Goal: Feedback & Contribution: Contribute content

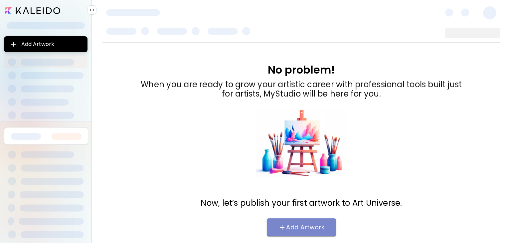
click at [328, 229] on span "Add Artwork" at bounding box center [301, 227] width 56 height 8
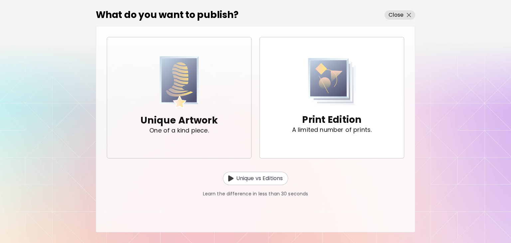
click at [194, 128] on p "One of a kind piece." at bounding box center [178, 130] width 59 height 7
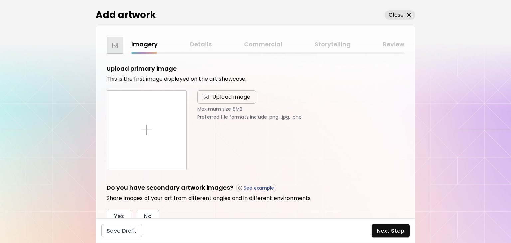
click at [217, 97] on span "Upload image" at bounding box center [231, 97] width 38 height 8
click at [0, 0] on input "Upload image" at bounding box center [0, 0] width 0 height 0
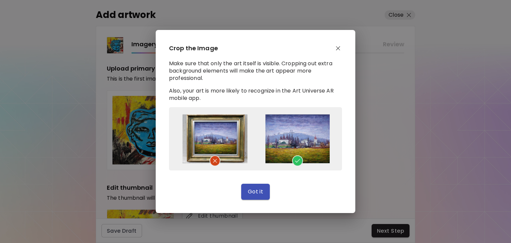
click at [257, 192] on span "Got it" at bounding box center [256, 191] width 16 height 7
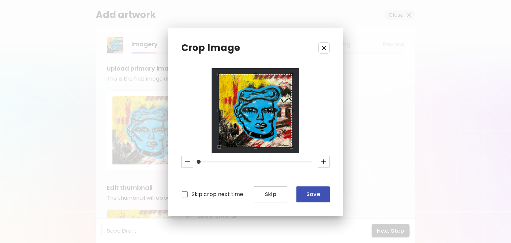
click at [314, 196] on span "Save" at bounding box center [313, 194] width 23 height 7
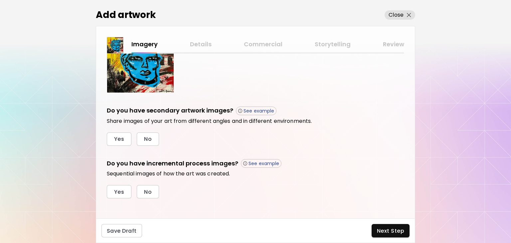
scroll to position [187, 0]
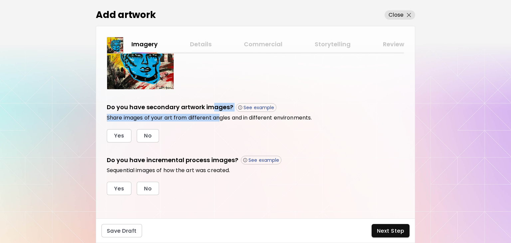
drag, startPoint x: 212, startPoint y: 107, endPoint x: 218, endPoint y: 120, distance: 14.0
click at [218, 120] on div "Do you have secondary artwork images? See example Share images of your art from…" at bounding box center [255, 112] width 297 height 18
click at [218, 120] on h6 "Share images of your art from different angles and in different environments." at bounding box center [255, 117] width 297 height 7
drag, startPoint x: 175, startPoint y: 118, endPoint x: 210, endPoint y: 122, distance: 34.6
click at [210, 122] on div "Do you have secondary artwork images? See example Share images of your art from…" at bounding box center [255, 123] width 297 height 40
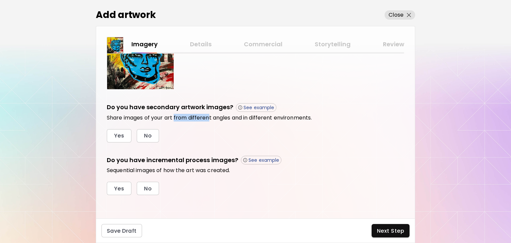
click at [210, 122] on div "Do you have secondary artwork images? See example Share images of your art from…" at bounding box center [255, 123] width 297 height 40
click at [396, 231] on span "Next Step" at bounding box center [390, 230] width 27 height 7
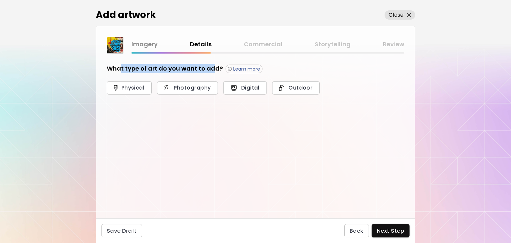
drag, startPoint x: 120, startPoint y: 70, endPoint x: 213, endPoint y: 72, distance: 92.5
click at [213, 72] on h5 "What type of art do you want to add?" at bounding box center [165, 68] width 116 height 9
click at [127, 89] on span "Physical" at bounding box center [129, 87] width 30 height 7
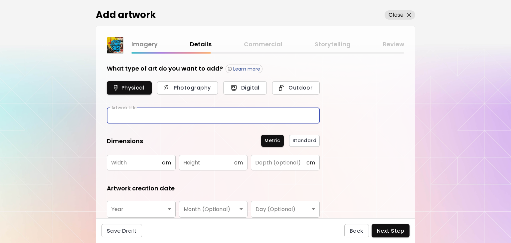
click at [136, 113] on input "text" at bounding box center [213, 116] width 213 height 16
click at [136, 113] on input "**********" at bounding box center [213, 116] width 213 height 16
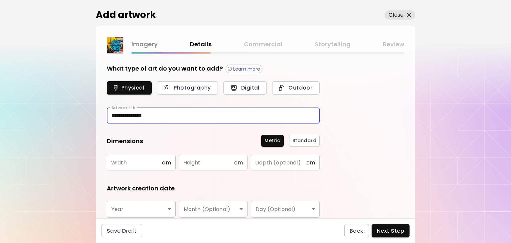
click at [133, 116] on input "**********" at bounding box center [213, 116] width 213 height 16
type input "**********"
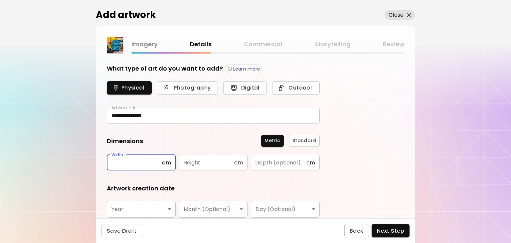
click at [107, 167] on input "text" at bounding box center [134, 163] width 55 height 16
type input "**"
click at [215, 157] on input "text" at bounding box center [206, 163] width 55 height 16
type input "**"
click at [144, 206] on body "**********" at bounding box center [255, 121] width 511 height 243
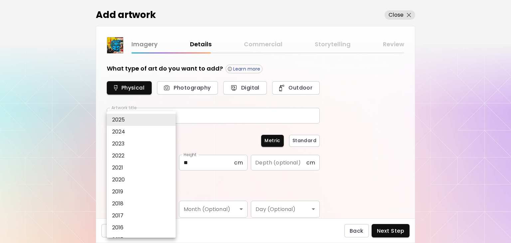
click at [128, 191] on li "2019" at bounding box center [143, 192] width 72 height 12
type input "****"
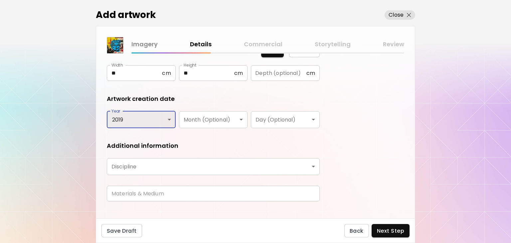
scroll to position [98, 0]
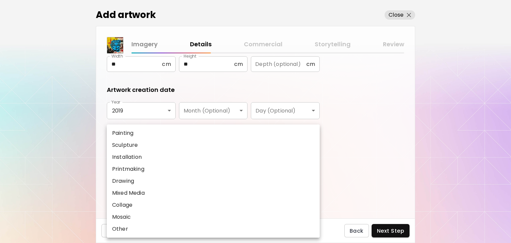
click at [157, 154] on body "**********" at bounding box center [255, 121] width 511 height 243
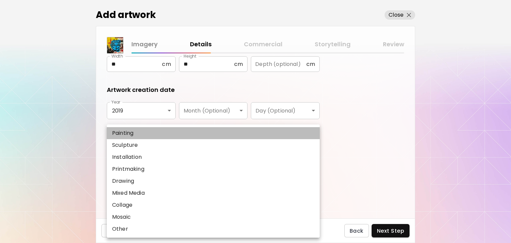
click at [127, 135] on p "Painting" at bounding box center [122, 133] width 21 height 8
type input "********"
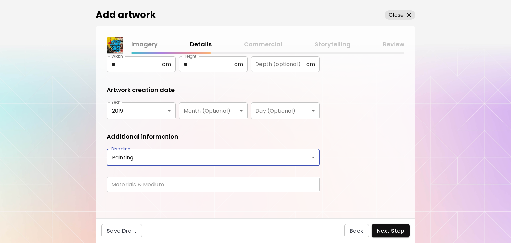
click at [140, 184] on input "text" at bounding box center [213, 185] width 213 height 16
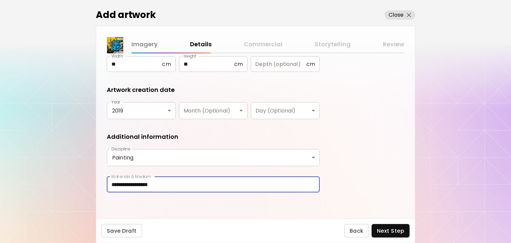
type input "**********"
click at [386, 232] on span "Next Step" at bounding box center [390, 230] width 27 height 7
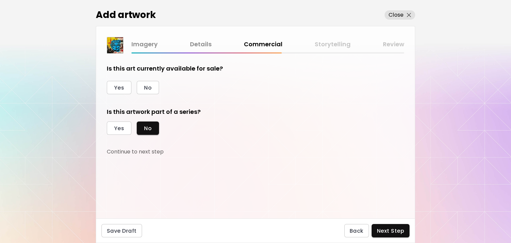
click at [158, 69] on h5 "Is this art currently available for sale?" at bounding box center [165, 68] width 116 height 9
copy div "Is this art currently available for sale? Yes No"
click at [113, 90] on button "Yes" at bounding box center [119, 87] width 25 height 13
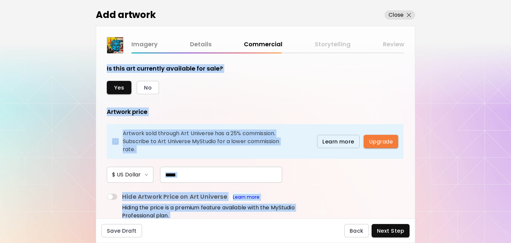
click at [251, 105] on div "Yes No Artwork price Artwork sold through Art Universe has a 25% commission. Su…" at bounding box center [213, 152] width 213 height 143
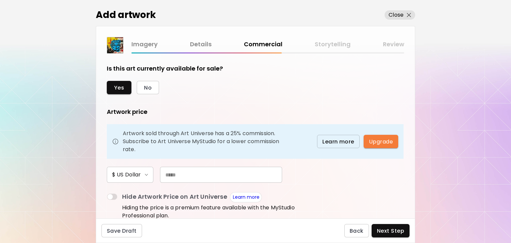
click at [173, 175] on input "text" at bounding box center [221, 175] width 122 height 16
click at [171, 174] on input "***" at bounding box center [221, 175] width 122 height 16
type input "***"
click at [316, 191] on div "Artwork price Artwork sold through Art Universe has a 25% commission. Subscribe…" at bounding box center [213, 164] width 213 height 114
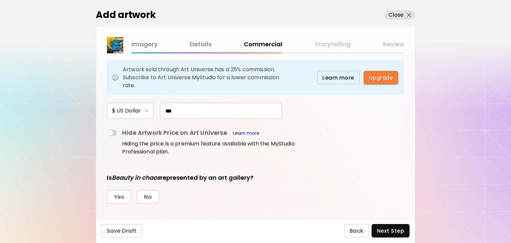
scroll to position [61, 0]
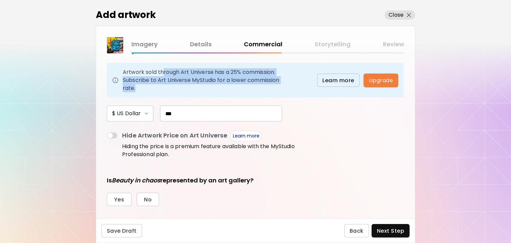
drag, startPoint x: 162, startPoint y: 72, endPoint x: 210, endPoint y: 89, distance: 51.4
click at [210, 89] on p "Artwork sold through Art Universe has a 25% commission. Subscribe to Art Univer…" at bounding box center [203, 80] width 160 height 24
drag, startPoint x: 210, startPoint y: 89, endPoint x: 207, endPoint y: 70, distance: 19.6
click at [207, 70] on p "Artwork sold through Art Universe has a 25% commission. Subscribe to Art Univer…" at bounding box center [203, 80] width 160 height 24
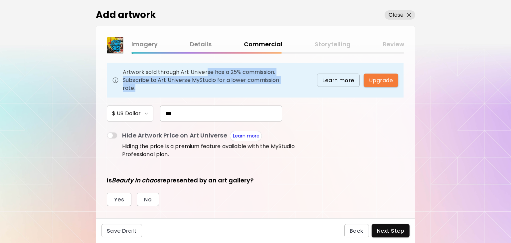
click at [207, 70] on p "Artwork sold through Art Universe has a 25% commission. Subscribe to Art Univer…" at bounding box center [203, 80] width 160 height 24
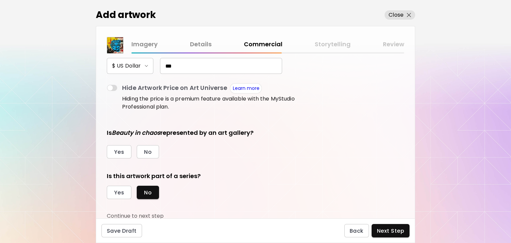
scroll to position [110, 0]
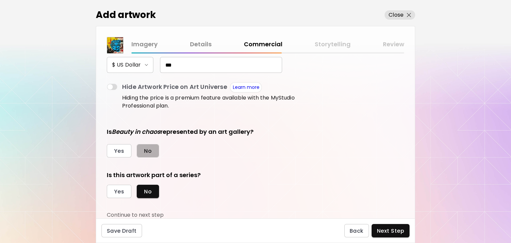
click at [149, 147] on span "No" at bounding box center [148, 150] width 8 height 7
drag, startPoint x: 117, startPoint y: 174, endPoint x: 201, endPoint y: 174, distance: 83.5
click at [201, 174] on h5 "Is this artwork part of a series?" at bounding box center [213, 175] width 213 height 9
click at [149, 190] on span "No" at bounding box center [148, 191] width 8 height 7
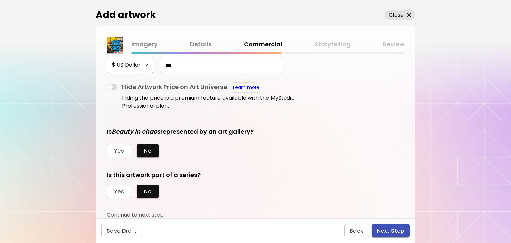
click at [390, 232] on span "Next Step" at bounding box center [390, 230] width 27 height 7
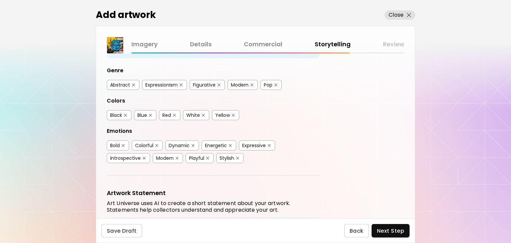
scroll to position [61, 0]
click at [117, 82] on div "Abstract" at bounding box center [120, 83] width 20 height 7
click at [242, 81] on div "Modern" at bounding box center [240, 83] width 18 height 7
click at [267, 80] on div "Pop" at bounding box center [268, 83] width 9 height 7
click at [182, 82] on img "button" at bounding box center [181, 83] width 3 height 3
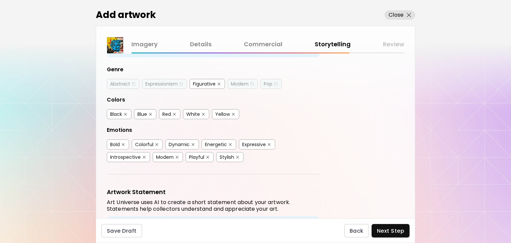
click at [118, 84] on div "Abstract" at bounding box center [120, 83] width 20 height 7
click at [161, 82] on div "Expressionism" at bounding box center [161, 83] width 32 height 7
click at [230, 83] on div "Modern" at bounding box center [242, 84] width 30 height 10
click at [238, 83] on div "Modern" at bounding box center [240, 83] width 18 height 7
click at [267, 82] on div "Pop" at bounding box center [268, 83] width 9 height 7
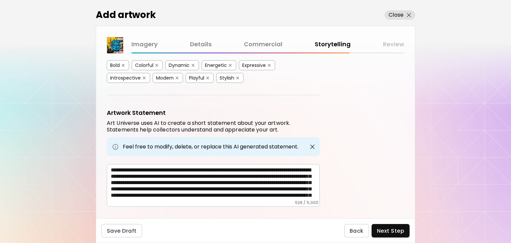
scroll to position [140, 0]
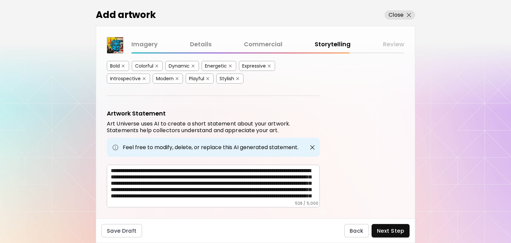
click at [404, 183] on div "Artwork Tags Art Universe uses artificial intelligence (AI) to generate a list …" at bounding box center [255, 136] width 319 height 165
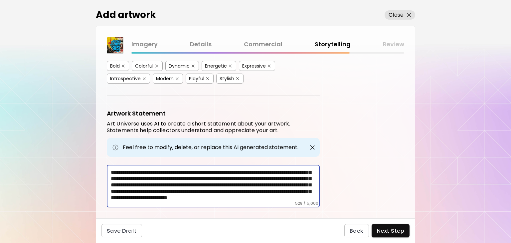
scroll to position [17, 0]
click at [388, 232] on span "Next Step" at bounding box center [390, 230] width 27 height 7
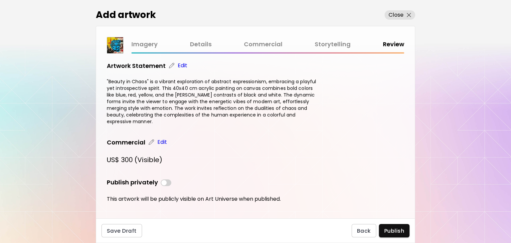
scroll to position [175, 0]
click at [394, 231] on span "Publish" at bounding box center [394, 230] width 20 height 7
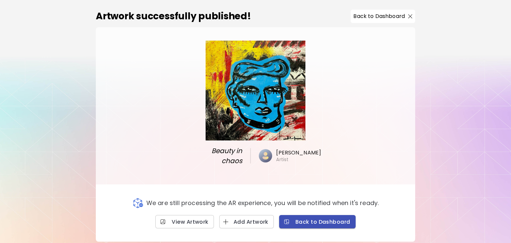
click at [314, 222] on span "Back to Dashboard" at bounding box center [317, 221] width 66 height 7
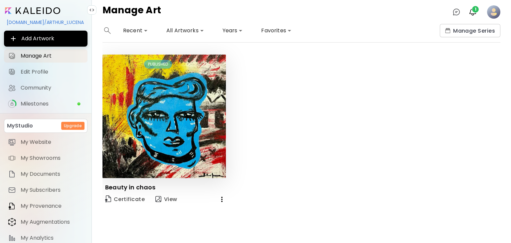
click at [491, 17] on image at bounding box center [493, 11] width 13 height 13
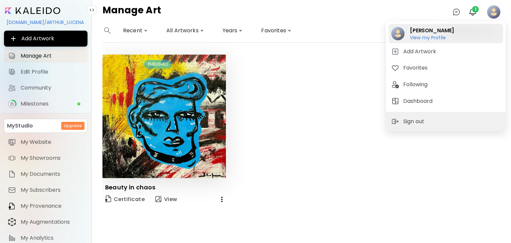
click at [427, 38] on h6 "View my Profile" at bounding box center [432, 38] width 44 height 6
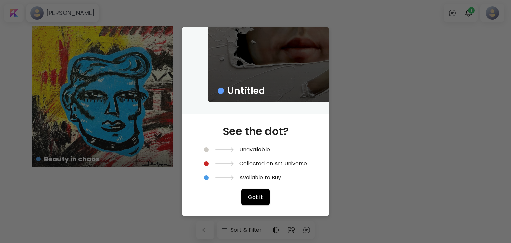
click at [394, 141] on div "Untitled See the dot? Unavailable Collected on Art Universe Available to Buy Go…" at bounding box center [255, 121] width 511 height 243
click at [269, 198] on div "See the dot? Unavailable Collected on Art Universe Available to Buy Got it" at bounding box center [255, 165] width 103 height 102
click at [251, 202] on button "Got it" at bounding box center [255, 197] width 29 height 16
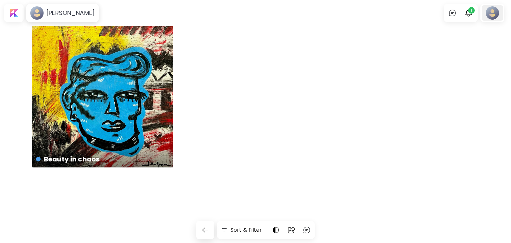
click at [489, 8] on div at bounding box center [492, 12] width 21 height 15
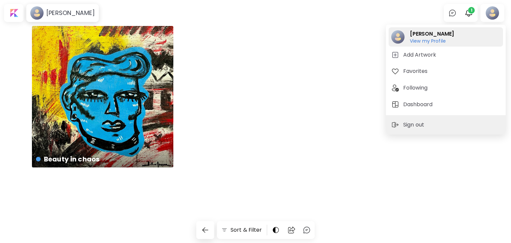
click at [430, 43] on h6 "View my Profile" at bounding box center [432, 41] width 44 height 6
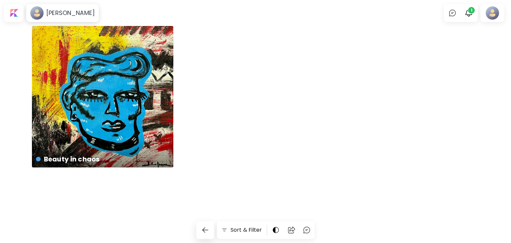
drag, startPoint x: 510, startPoint y: 54, endPoint x: 510, endPoint y: 19, distance: 34.3
click at [510, 19] on body "[PERSON_NAME] 0 1 Sort & Filter Beauty in chaos US$ 300 | 40 x 40 cm Artist Sea…" at bounding box center [255, 121] width 511 height 243
click at [36, 14] on image at bounding box center [36, 12] width 13 height 13
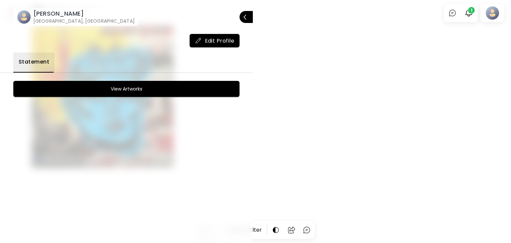
click at [224, 43] on span "Edit Profile" at bounding box center [215, 40] width 40 height 7
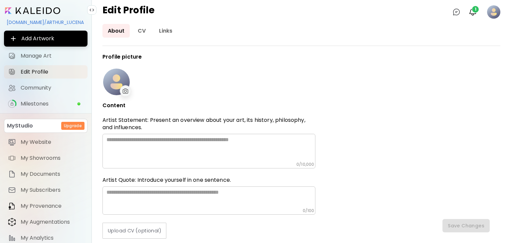
type input "******"
type input "**********"
click at [126, 90] on img at bounding box center [126, 90] width 6 height 5
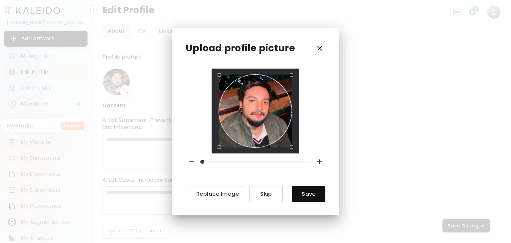
click at [254, 117] on div "Use the arrow keys to move the crop selection area" at bounding box center [255, 110] width 73 height 73
click at [231, 159] on span at bounding box center [255, 161] width 106 height 9
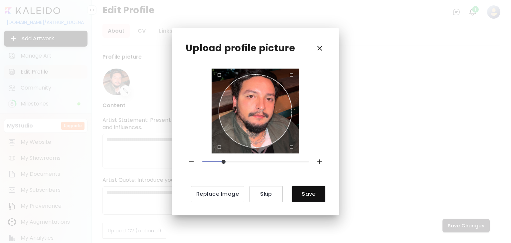
click at [222, 161] on span at bounding box center [223, 162] width 4 height 4
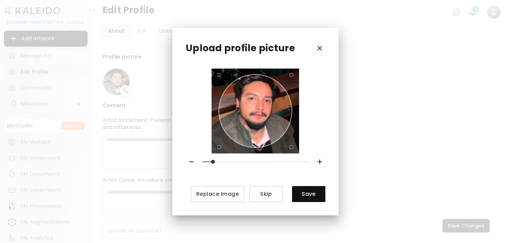
drag, startPoint x: 222, startPoint y: 161, endPoint x: 212, endPoint y: 161, distance: 9.7
click at [212, 161] on span at bounding box center [213, 162] width 4 height 4
click at [263, 134] on div "Use the arrow keys to move the crop selection area" at bounding box center [255, 110] width 73 height 73
click at [257, 118] on div "Use the arrow keys to move the crop selection area" at bounding box center [255, 110] width 73 height 73
click at [258, 142] on div "Use the arrow keys to move the crop selection area" at bounding box center [255, 110] width 73 height 73
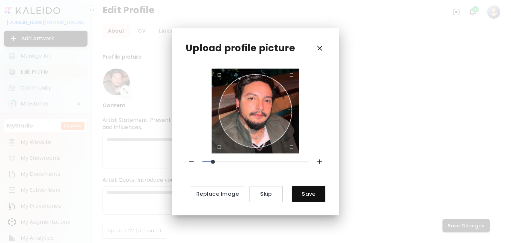
click at [250, 176] on div "Replace Image Skip Save" at bounding box center [256, 135] width 140 height 133
click at [221, 103] on div "Use the arrow keys to move the crop selection area" at bounding box center [255, 110] width 73 height 73
click at [211, 161] on span at bounding box center [213, 162] width 4 height 4
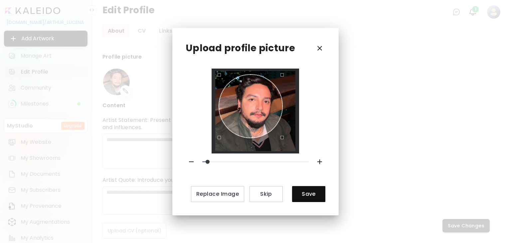
click at [284, 139] on div "Use the arrow keys to move the south east drag handle to change the crop select…" at bounding box center [284, 139] width 0 height 0
click at [262, 86] on div "Use the arrow keys to move the crop selection area" at bounding box center [256, 106] width 64 height 64
click at [206, 160] on span at bounding box center [208, 162] width 4 height 4
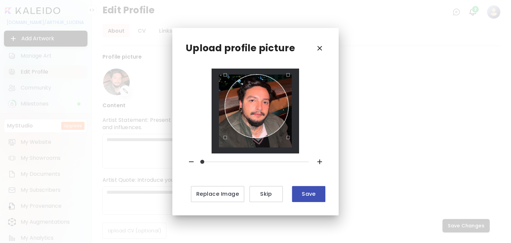
click at [310, 194] on span "Save" at bounding box center [308, 193] width 23 height 7
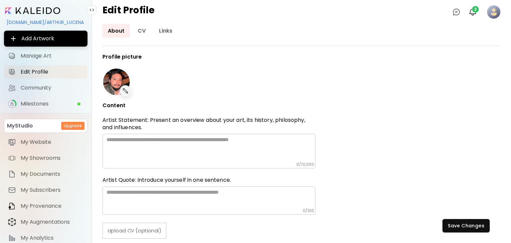
click at [280, 151] on textarea at bounding box center [210, 148] width 209 height 25
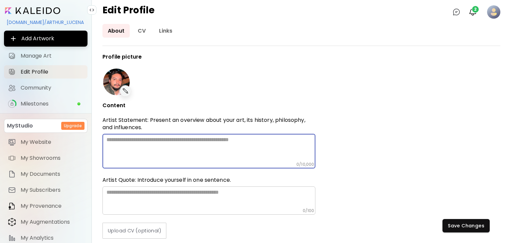
click at [210, 150] on textarea at bounding box center [210, 148] width 209 height 25
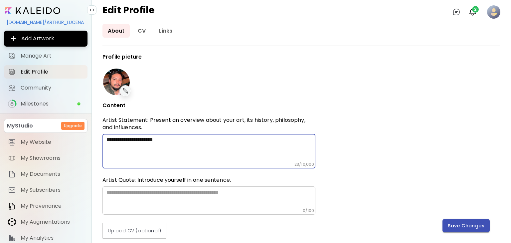
type textarea "**********"
click at [475, 229] on button "Save Changes" at bounding box center [465, 225] width 47 height 13
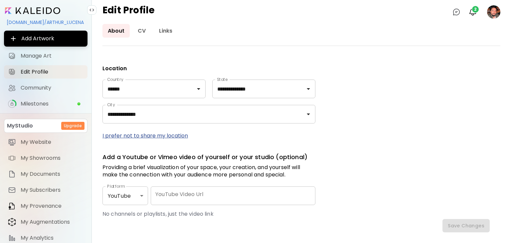
scroll to position [347, 0]
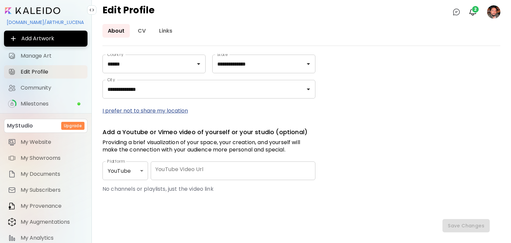
click at [139, 173] on body "**********" at bounding box center [255, 121] width 511 height 243
click at [205, 152] on div at bounding box center [255, 121] width 511 height 243
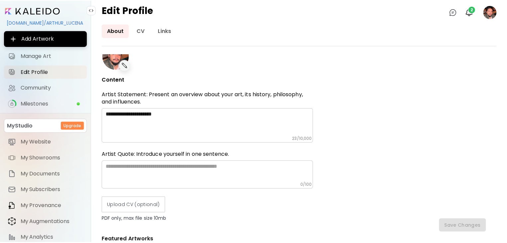
scroll to position [27, 0]
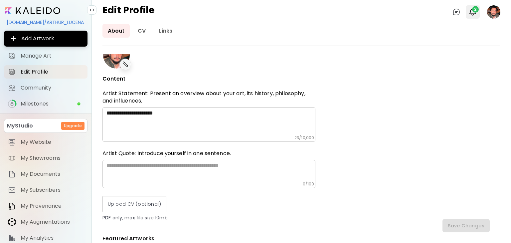
drag, startPoint x: 490, startPoint y: 4, endPoint x: 474, endPoint y: 8, distance: 16.1
click at [474, 8] on div "Edit Profile 0 2" at bounding box center [301, 12] width 419 height 24
click at [474, 8] on span "2" at bounding box center [475, 9] width 7 height 7
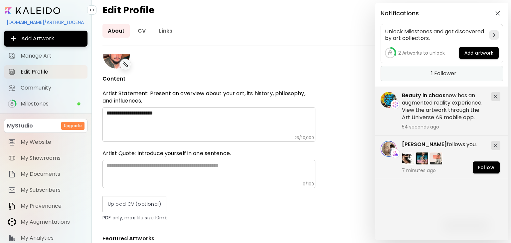
click at [447, 71] on h5 "1 Follower" at bounding box center [443, 73] width 25 height 7
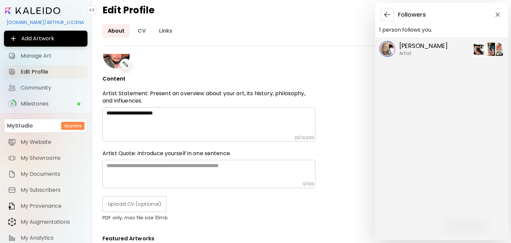
click at [430, 46] on p "[PERSON_NAME]" at bounding box center [423, 46] width 49 height 9
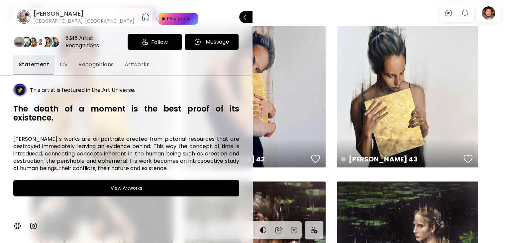
click at [157, 39] on span "Follow" at bounding box center [159, 42] width 17 height 8
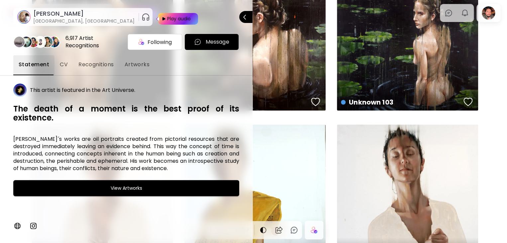
scroll to position [424, 0]
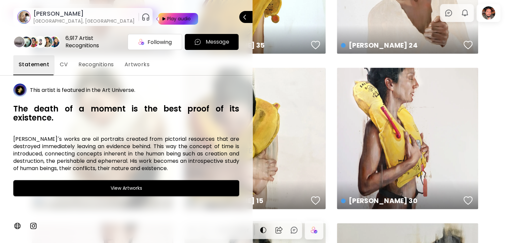
click at [491, 12] on div at bounding box center [253, 121] width 507 height 243
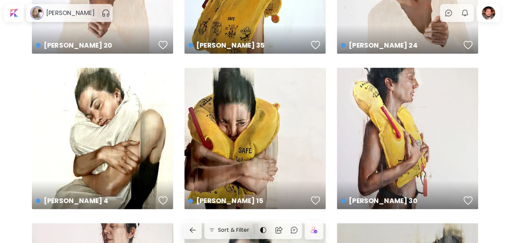
click at [491, 12] on div at bounding box center [488, 12] width 21 height 15
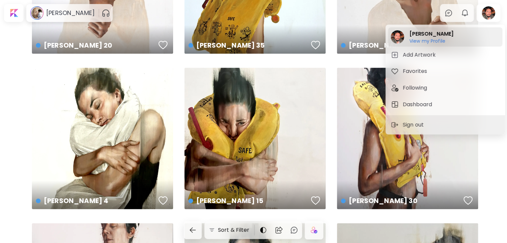
click at [415, 39] on h6 "View my Profile" at bounding box center [432, 41] width 44 height 6
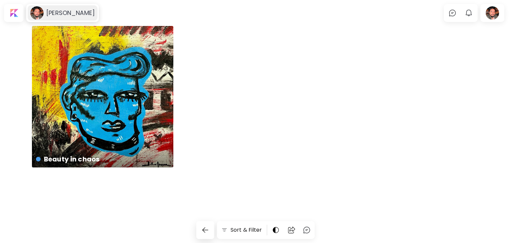
click at [75, 12] on h6 "[PERSON_NAME]" at bounding box center [70, 13] width 49 height 8
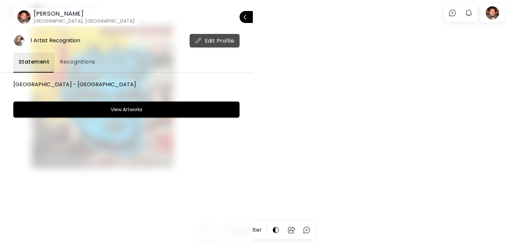
click at [220, 39] on span "Edit Profile" at bounding box center [215, 40] width 40 height 7
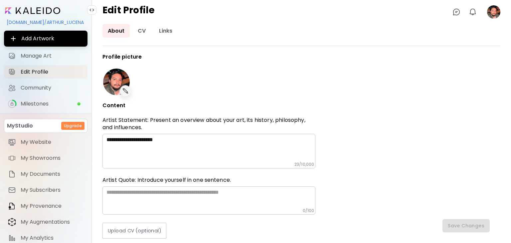
type input "******"
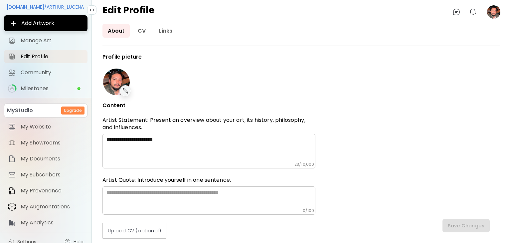
scroll to position [23, 0]
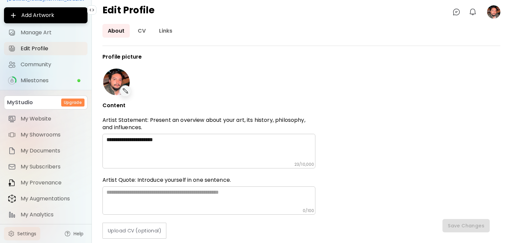
click at [31, 236] on span "Settings" at bounding box center [26, 233] width 19 height 7
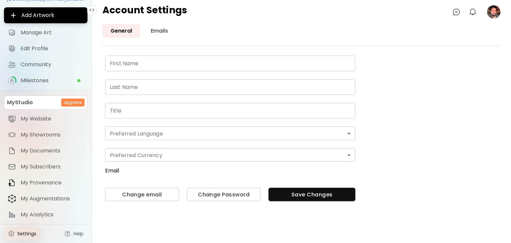
type input "******"
type input "**********"
type input "*******"
type input "*"
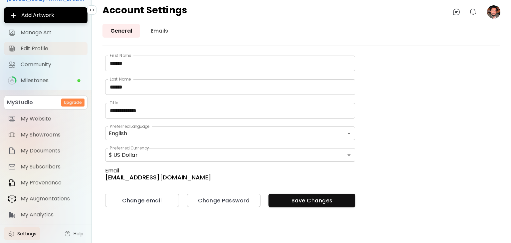
click at [40, 49] on span "Edit Profile" at bounding box center [52, 48] width 63 height 7
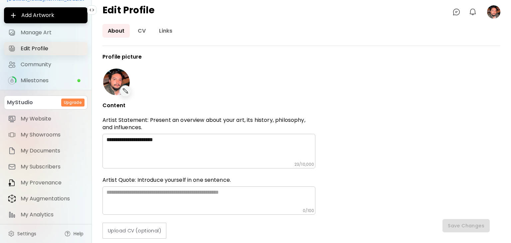
type input "******"
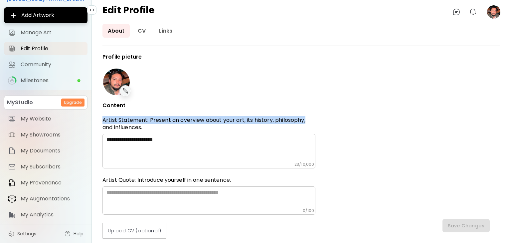
drag, startPoint x: 510, startPoint y: 100, endPoint x: 497, endPoint y: 110, distance: 16.6
click at [497, 110] on div "**********" at bounding box center [301, 133] width 419 height 219
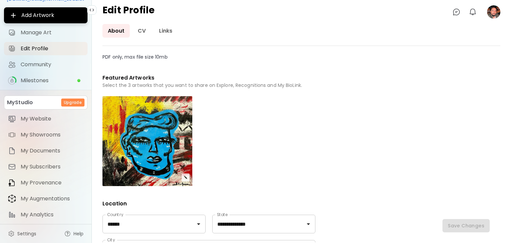
scroll to position [241, 0]
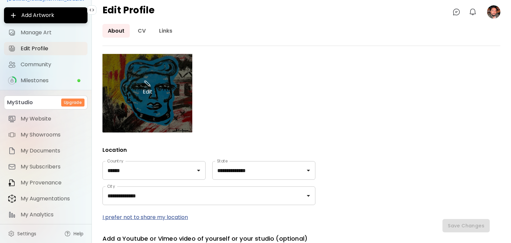
click at [184, 123] on div "Edit" at bounding box center [147, 88] width 90 height 90
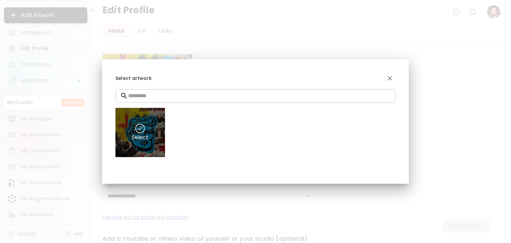
click at [123, 140] on div "Select" at bounding box center [139, 132] width 49 height 49
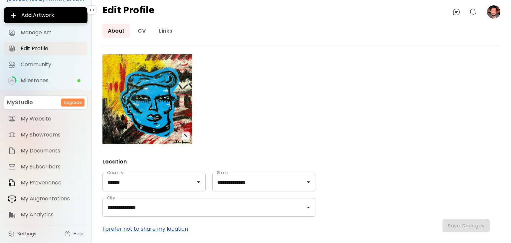
scroll to position [347, 0]
